Goal: Check status: Check status

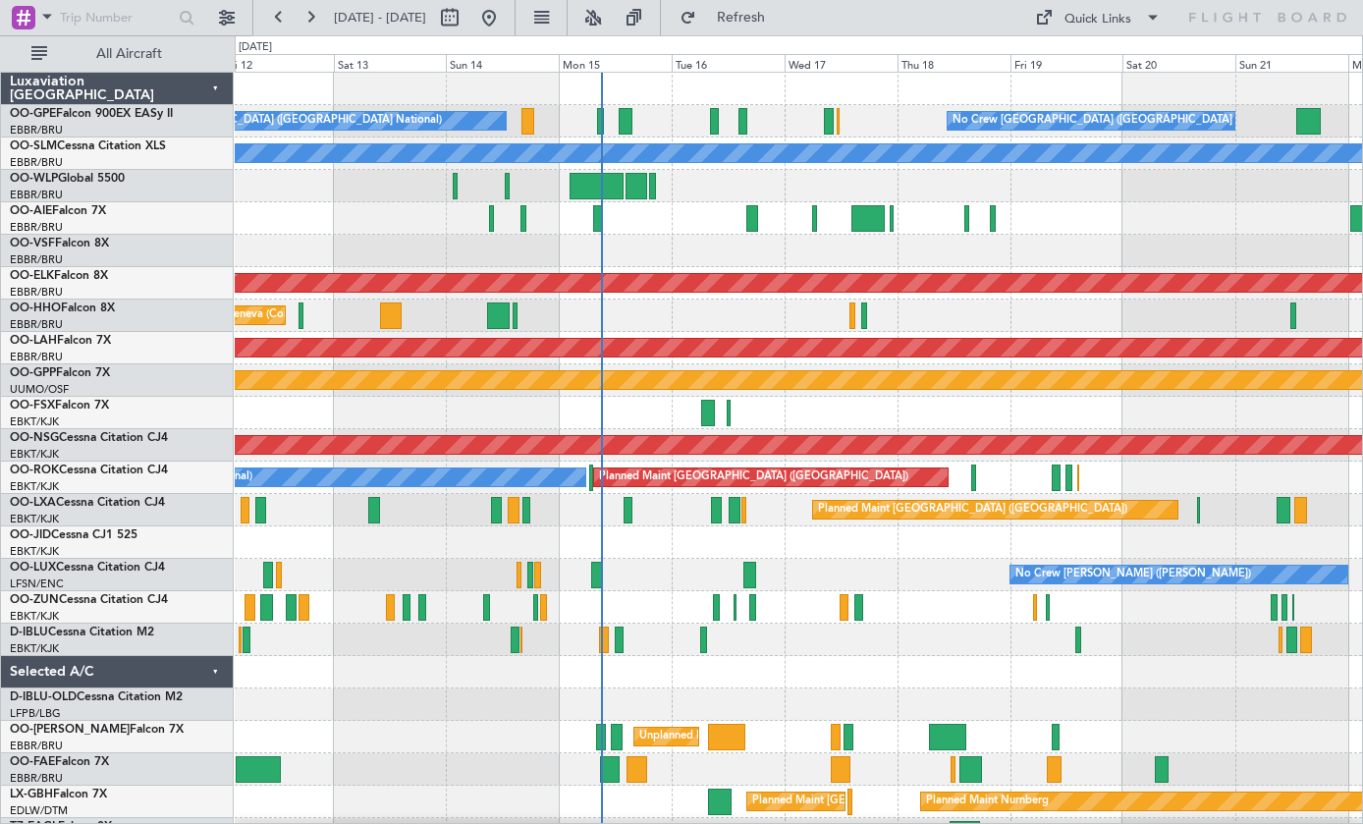
click at [1012, 553] on div at bounding box center [798, 542] width 1127 height 32
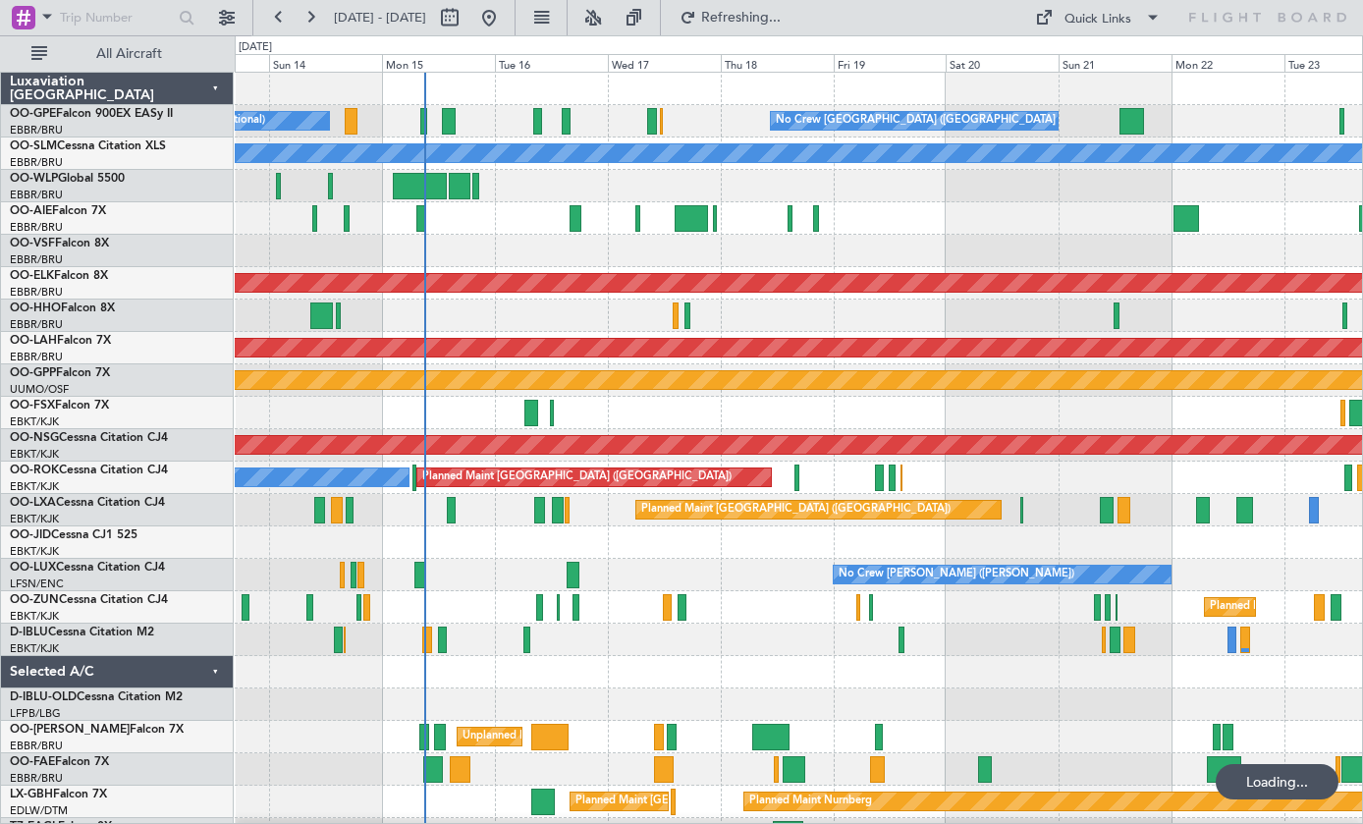
click at [1138, 117] on div at bounding box center [1132, 121] width 25 height 27
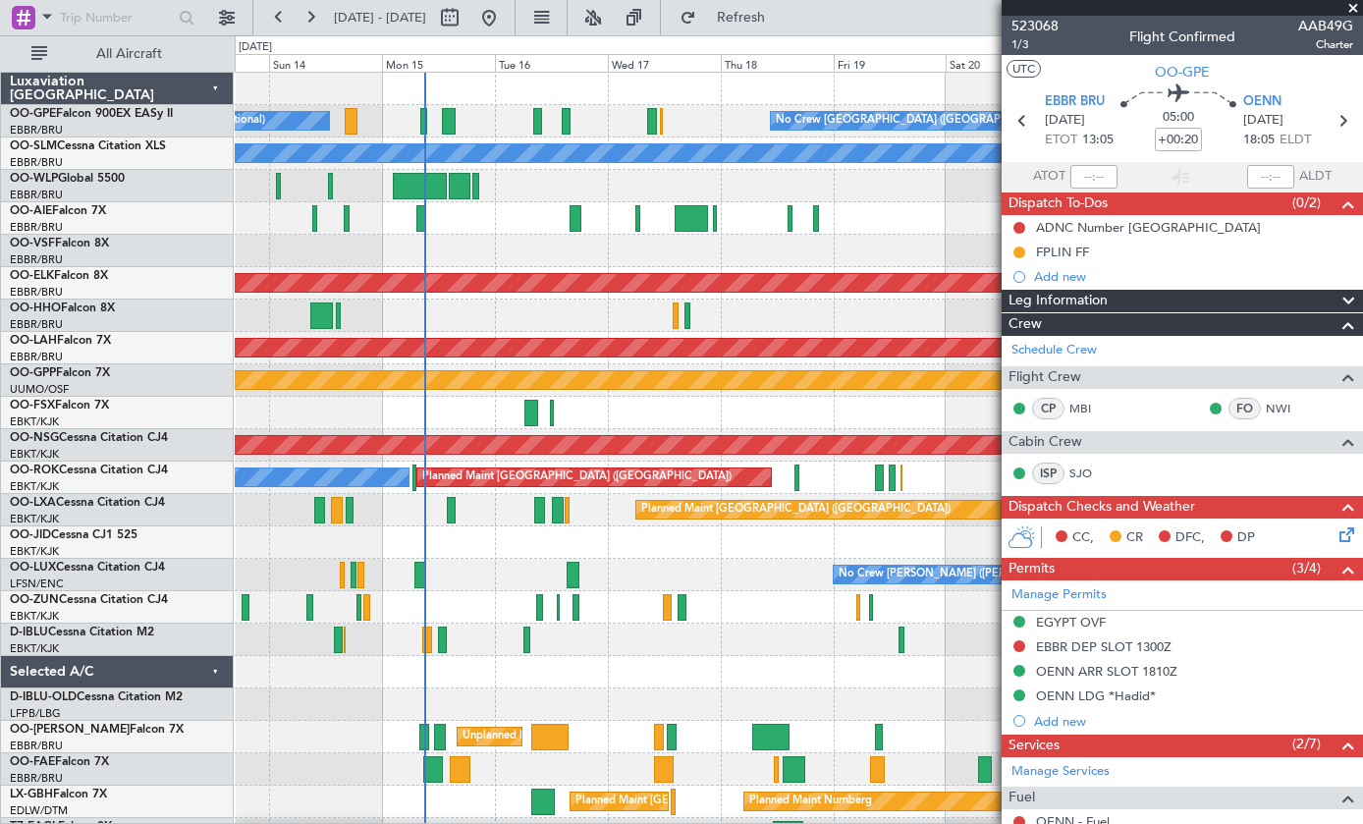
click at [903, 208] on div "Planned Maint [GEOGRAPHIC_DATA] ([GEOGRAPHIC_DATA])" at bounding box center [798, 218] width 1127 height 32
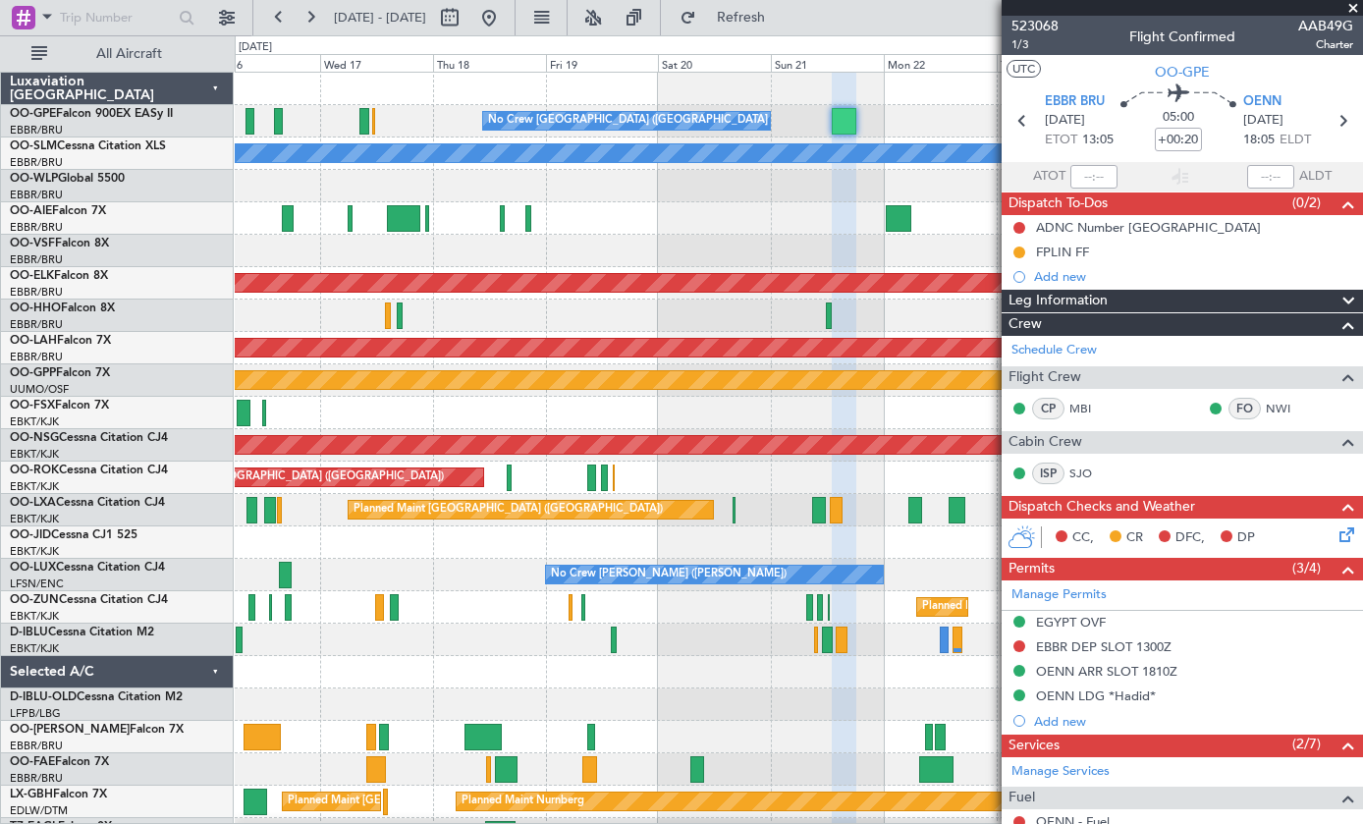
click at [1355, 3] on span at bounding box center [1353, 9] width 20 height 18
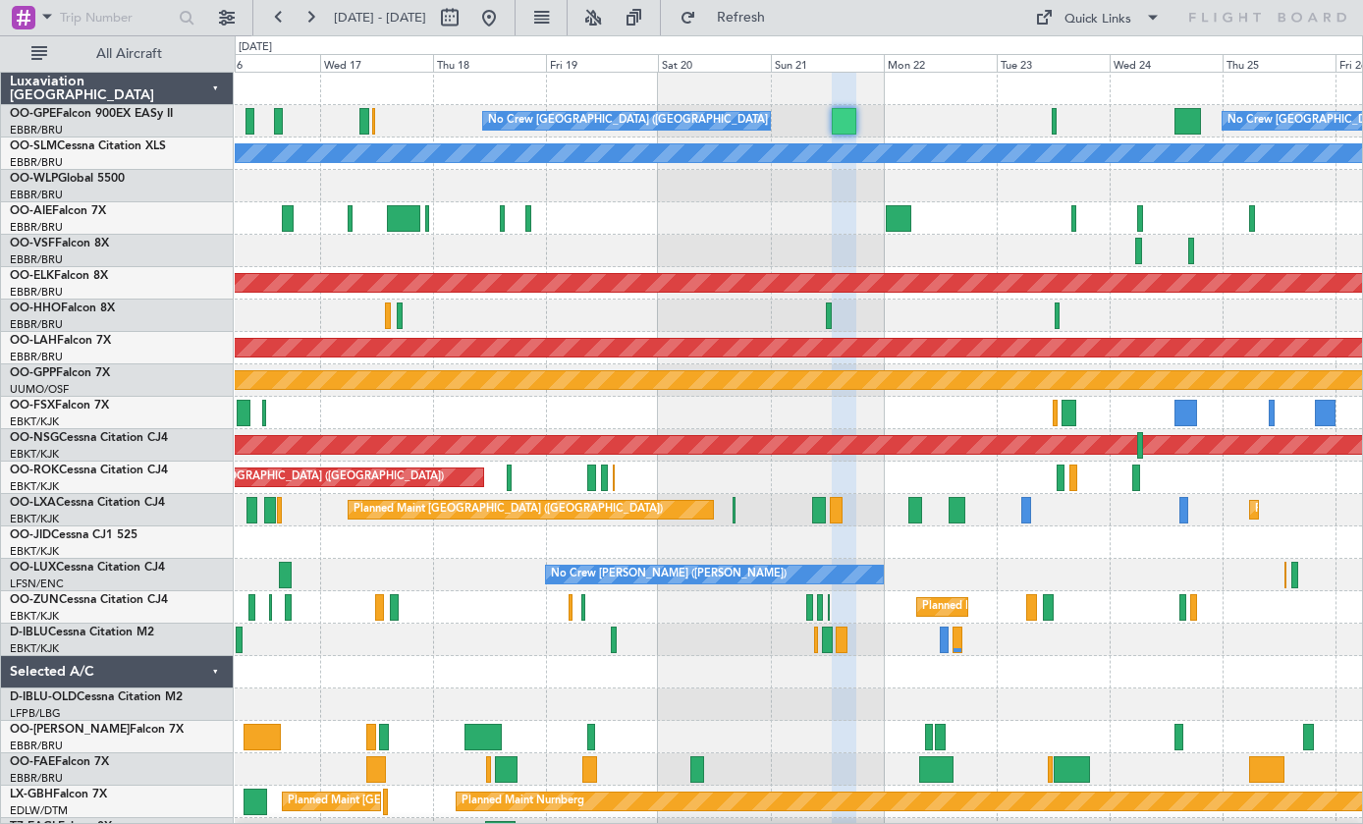
type input "0"
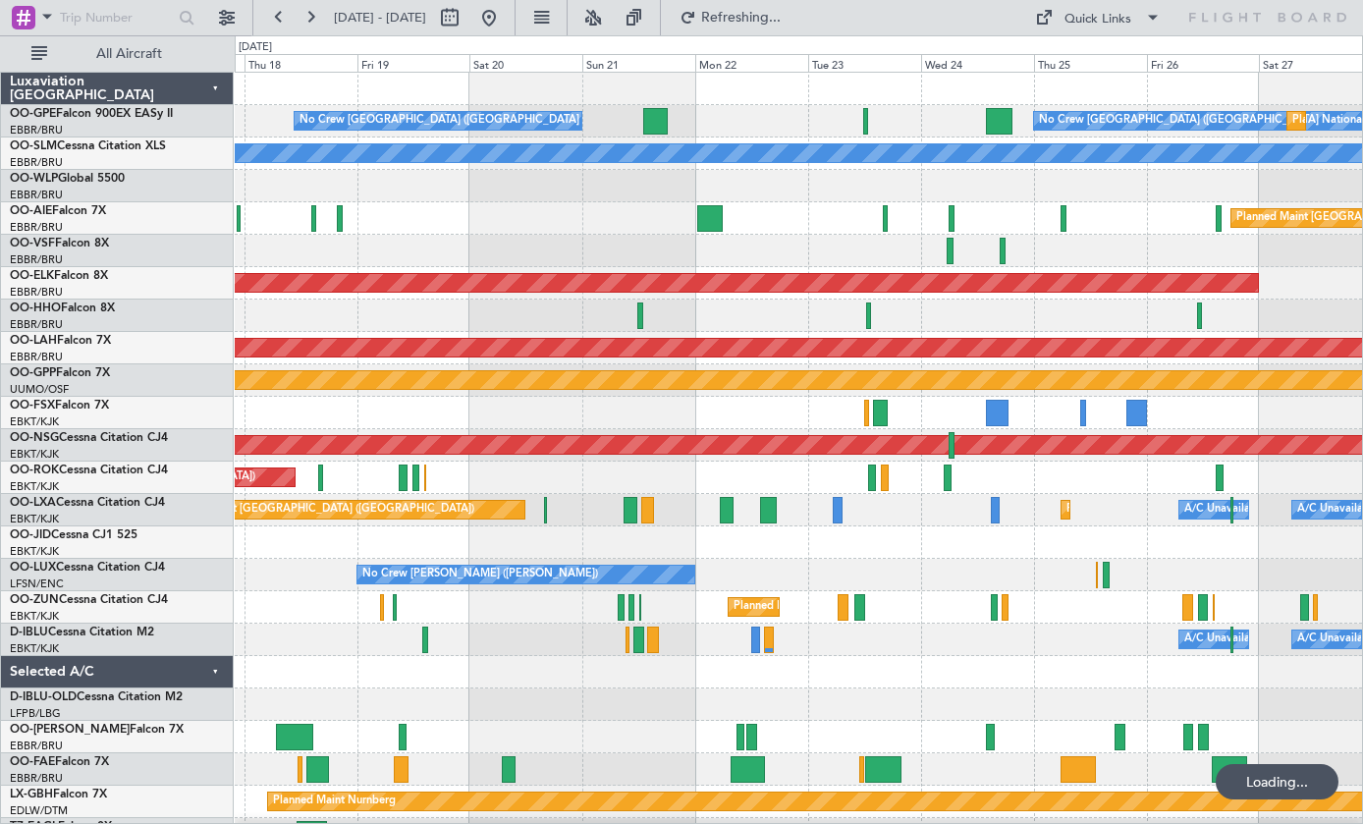
click at [646, 122] on div at bounding box center [655, 121] width 25 height 27
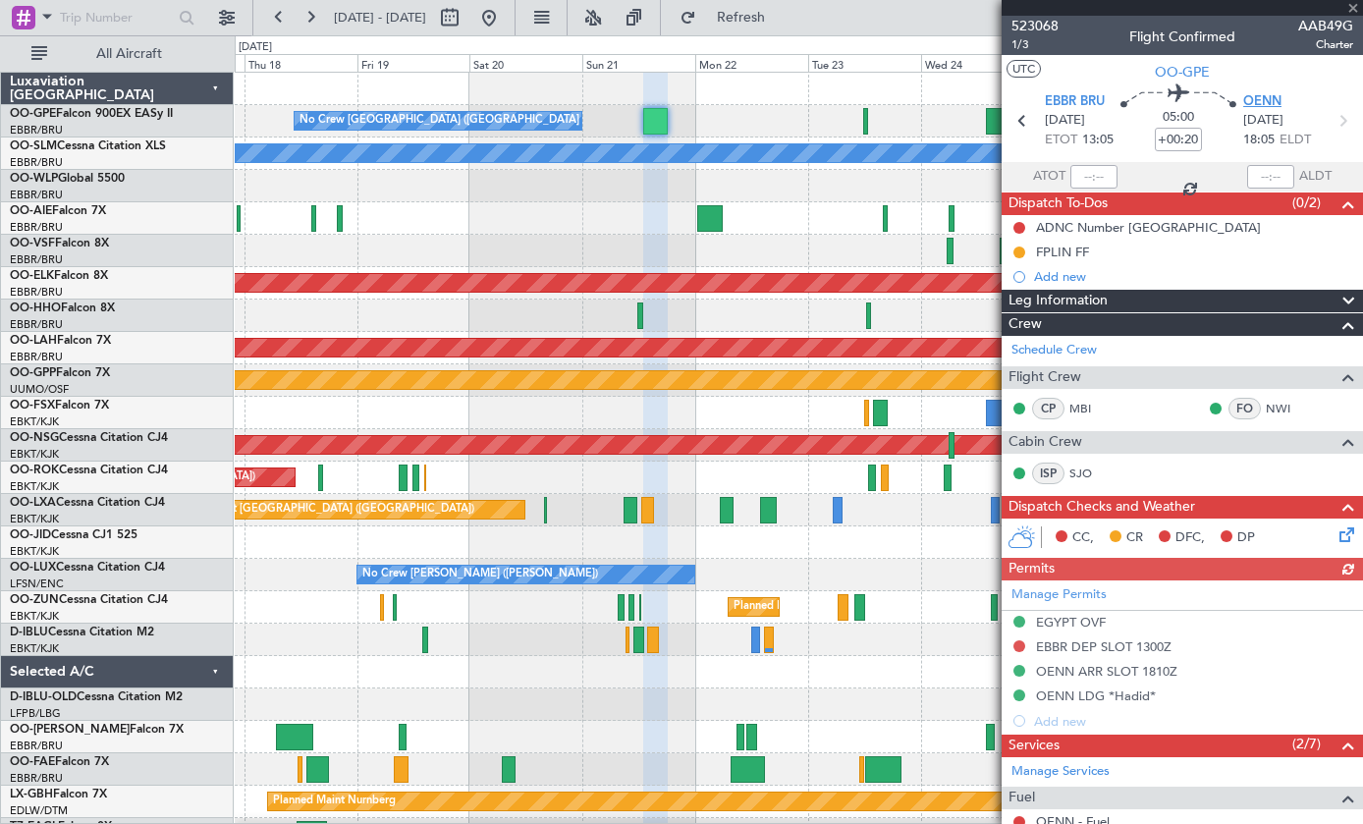
click at [1263, 104] on span "OENN" at bounding box center [1262, 102] width 38 height 20
click at [1348, 14] on span at bounding box center [1353, 9] width 20 height 18
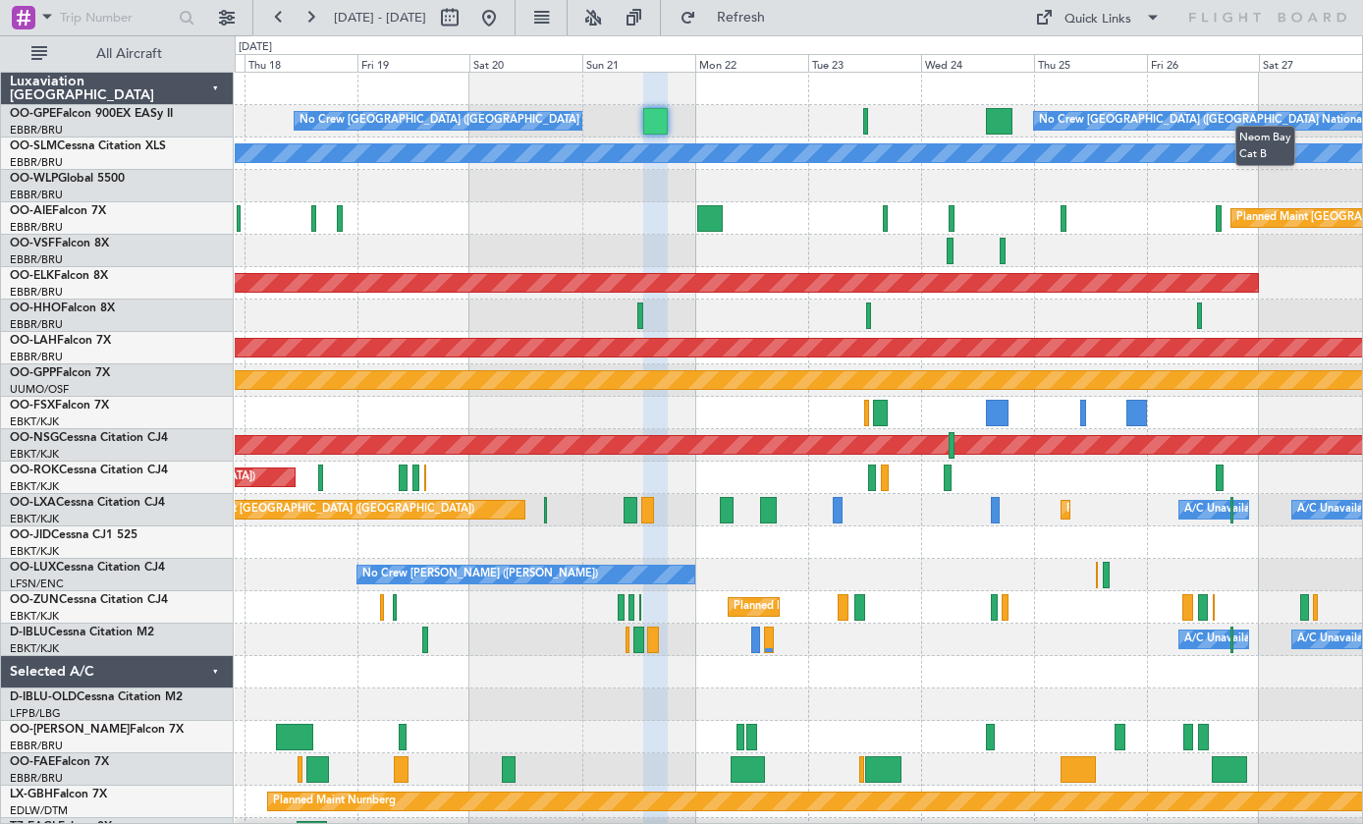
type input "0"
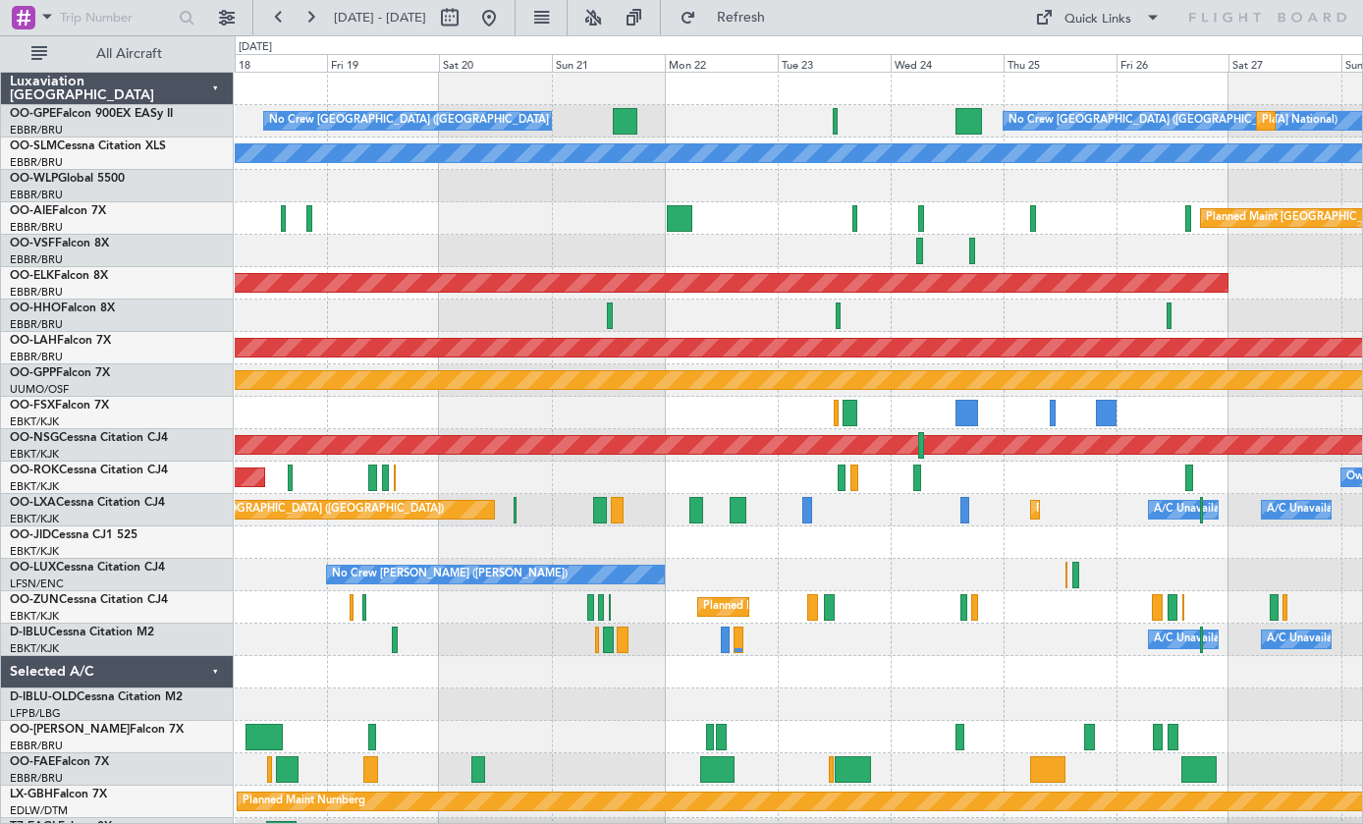
click at [957, 406] on div at bounding box center [967, 413] width 23 height 27
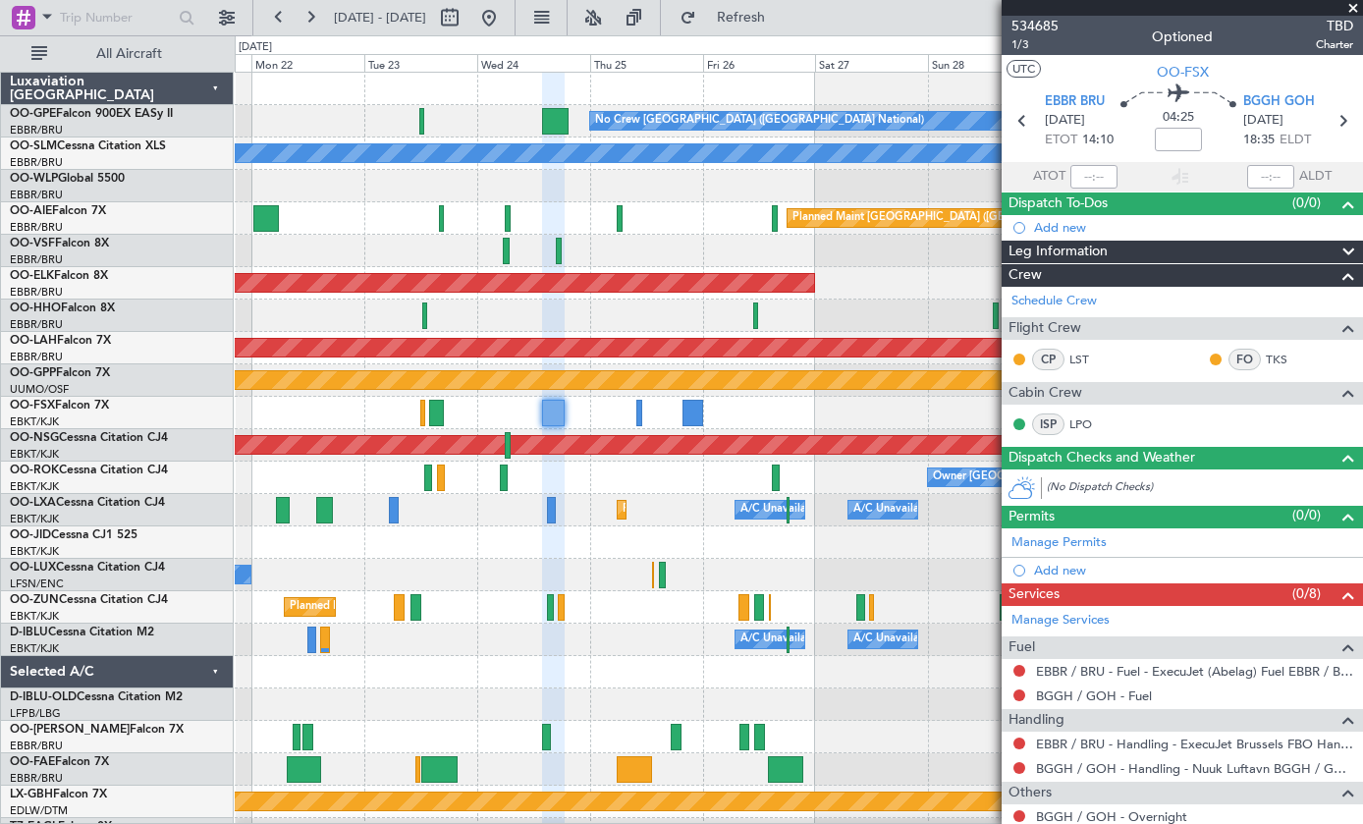
click at [1337, 27] on span "TBD" at bounding box center [1334, 26] width 37 height 21
click at [1352, 15] on span at bounding box center [1353, 9] width 20 height 18
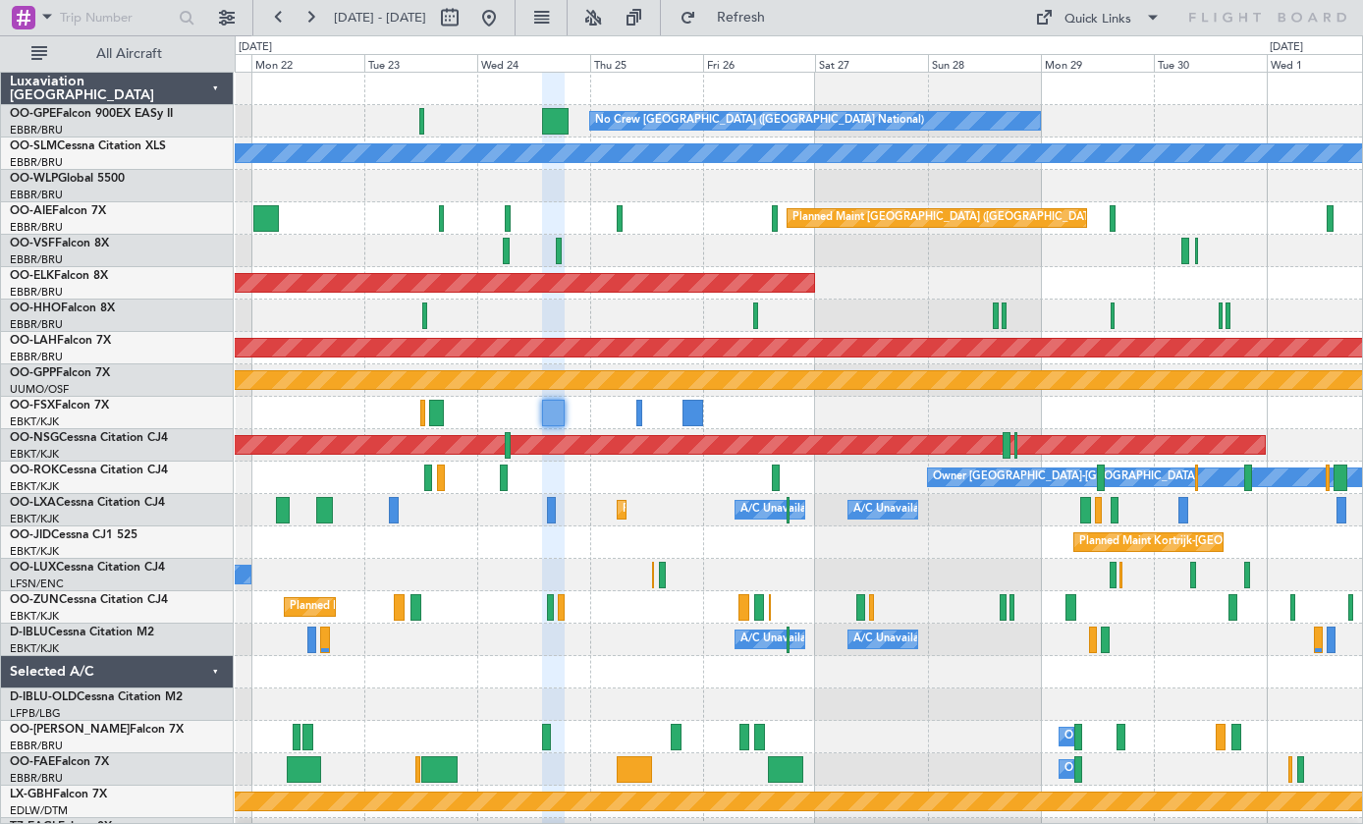
type input "0"
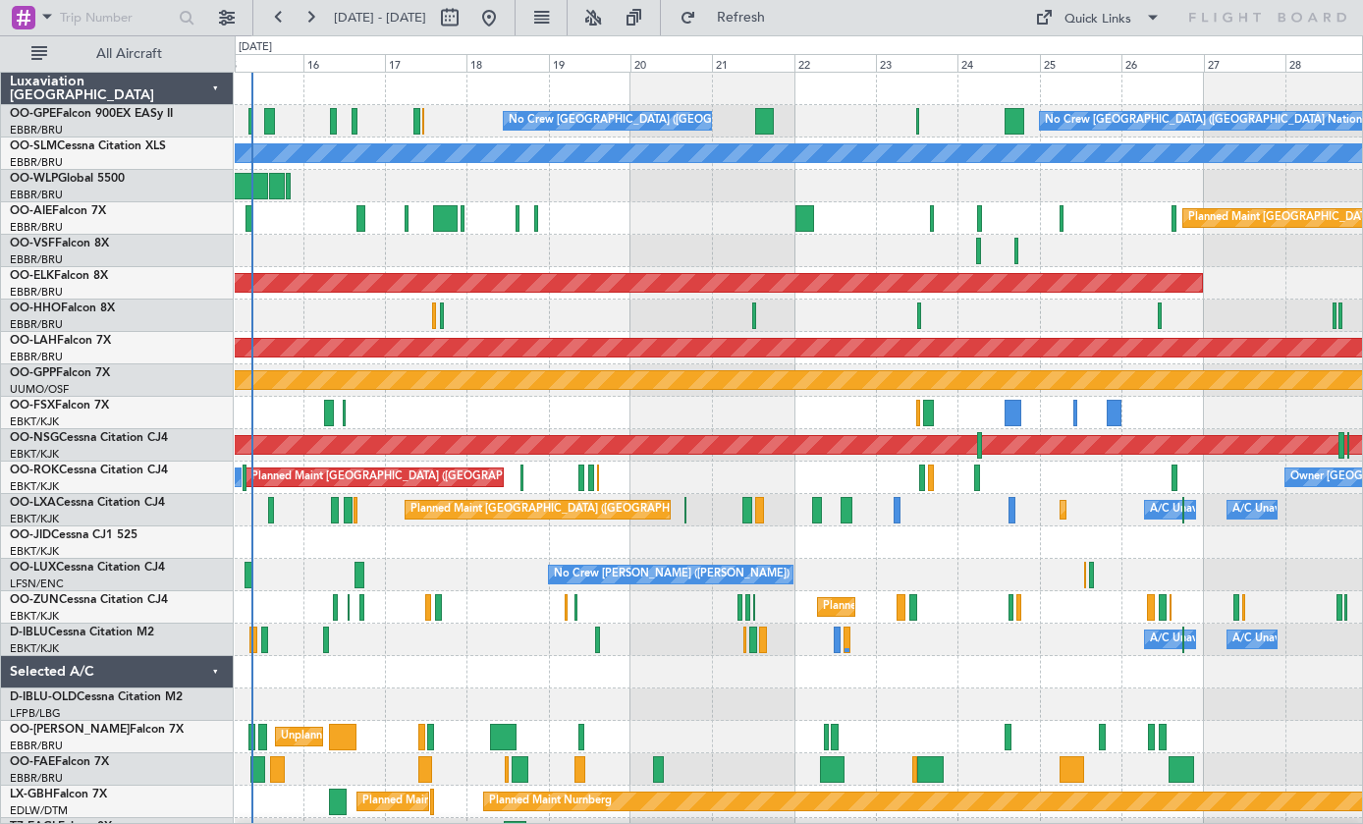
click at [1112, 413] on div at bounding box center [1114, 413] width 15 height 27
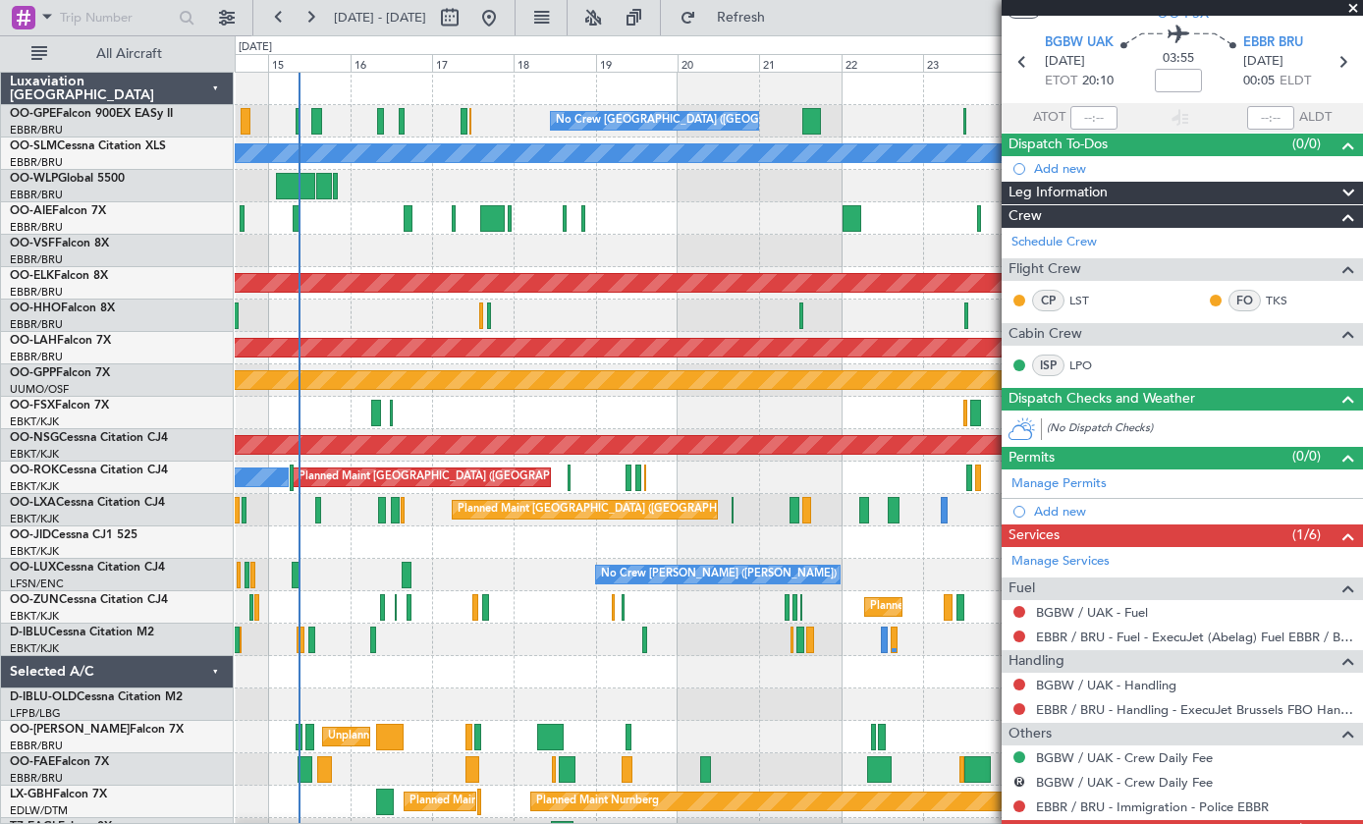
scroll to position [58, 0]
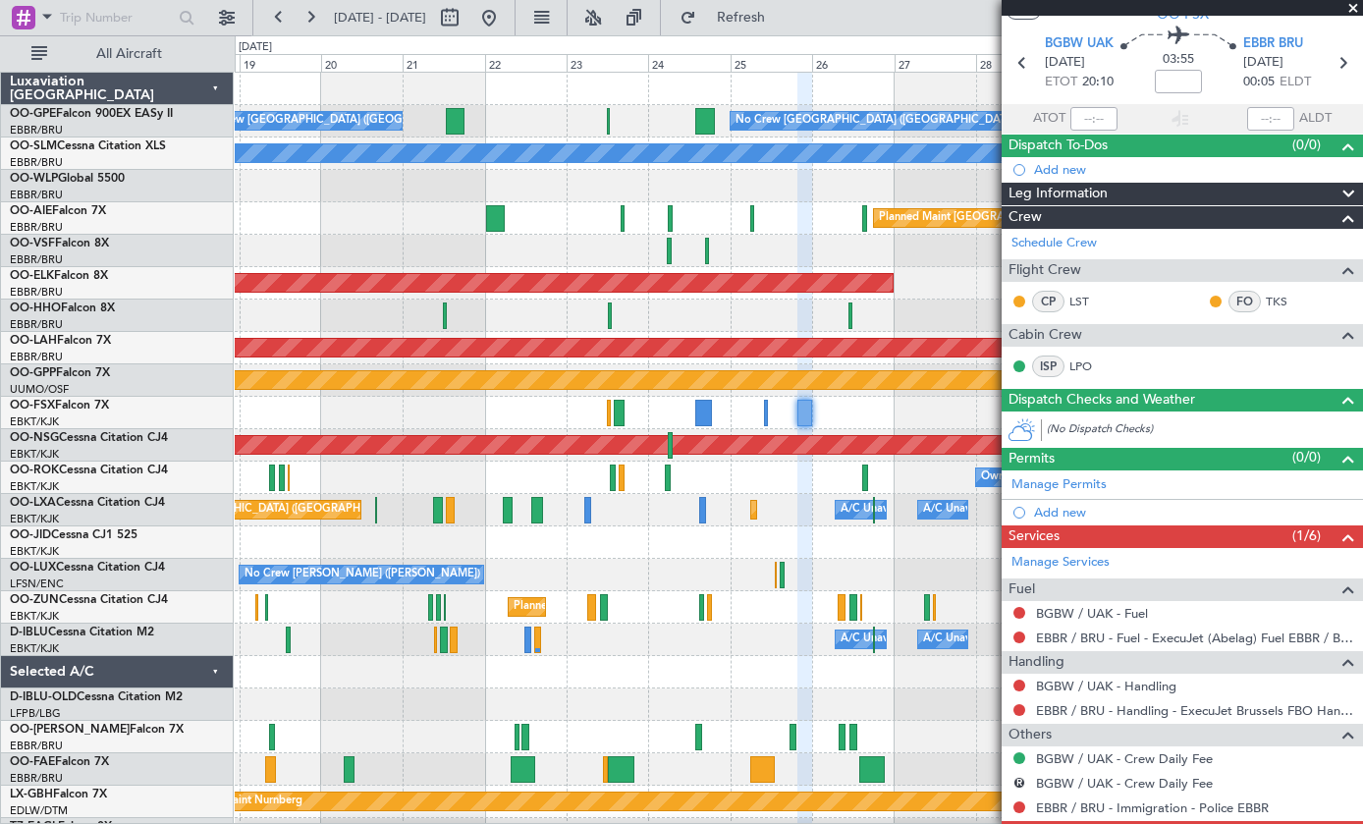
click at [692, 120] on div "Planned Maint [GEOGRAPHIC_DATA] ([GEOGRAPHIC_DATA] National) No Crew [GEOGRAPHI…" at bounding box center [798, 121] width 1127 height 32
click at [703, 119] on div at bounding box center [705, 121] width 20 height 27
click at [691, 129] on div "Planned Maint [GEOGRAPHIC_DATA] ([GEOGRAPHIC_DATA] National) No Crew [GEOGRAPHI…" at bounding box center [798, 121] width 1127 height 32
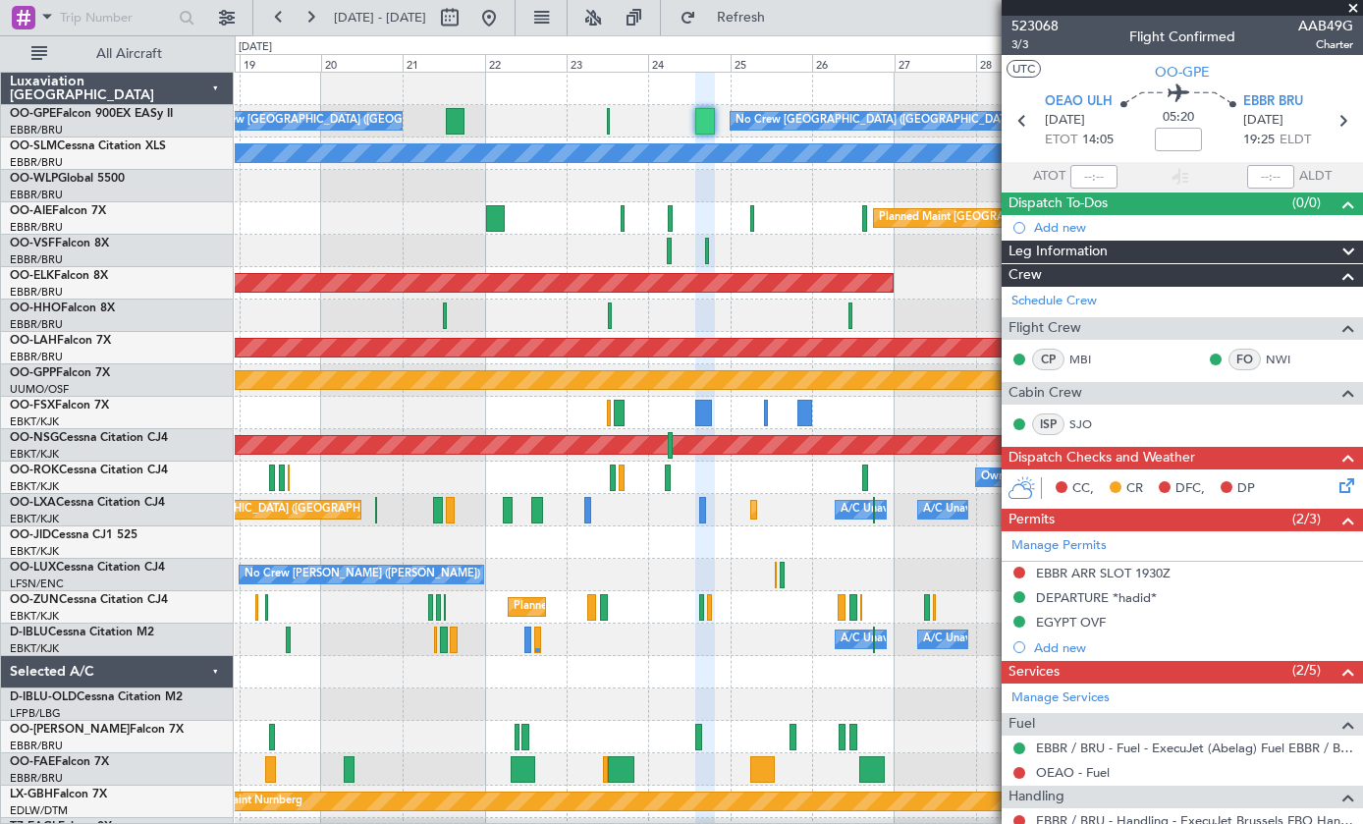
scroll to position [0, 0]
click at [1347, 10] on span at bounding box center [1353, 9] width 20 height 18
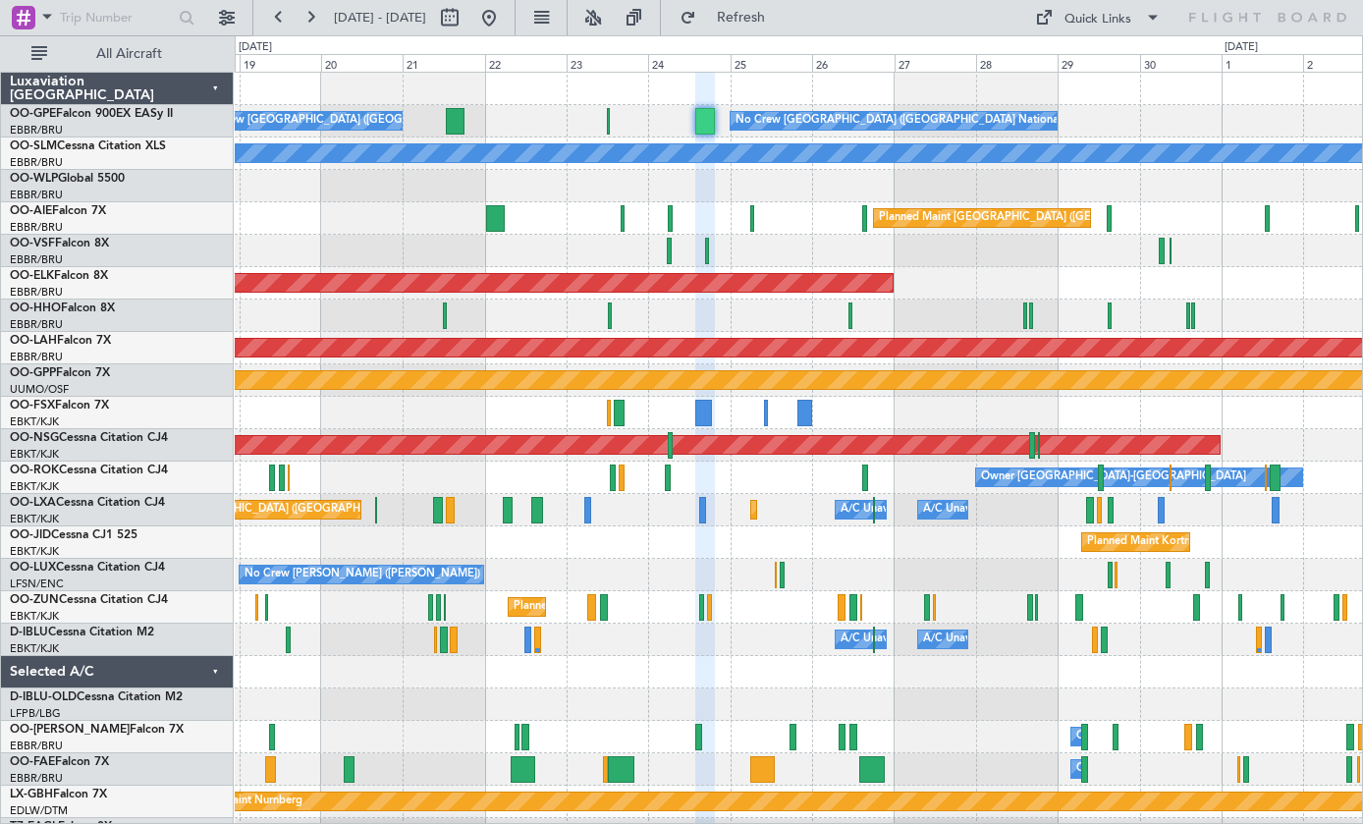
type input "0"
